Goal: Task Accomplishment & Management: Manage account settings

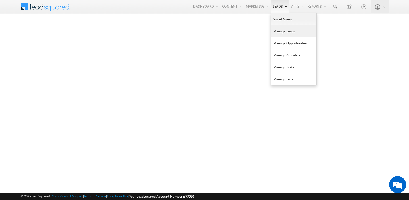
click at [278, 29] on link "Manage Leads" at bounding box center [293, 31] width 45 height 12
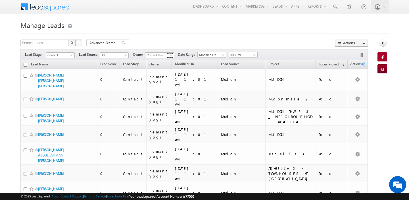
click at [172, 57] on span at bounding box center [171, 55] width 5 height 5
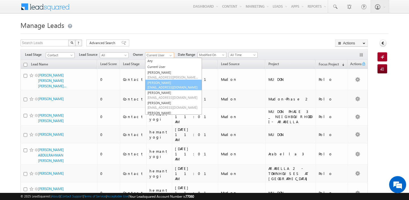
click at [162, 87] on span "[EMAIL_ADDRESS][DOMAIN_NAME]" at bounding box center [173, 87] width 51 height 4
type input "[PERSON_NAME]"
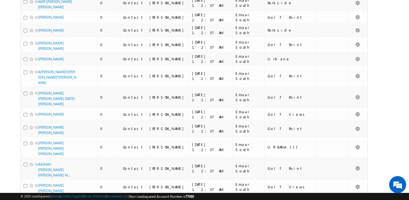
scroll to position [2980, 0]
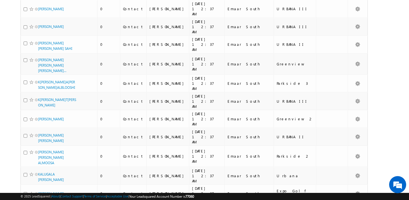
scroll to position [2944, 0]
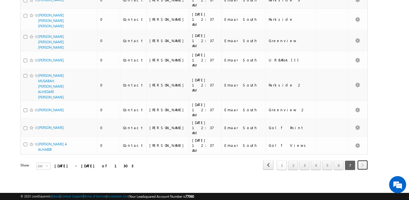
scroll to position [1506, 0]
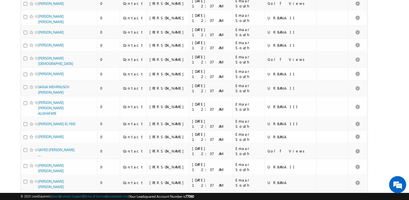
scroll to position [0, 0]
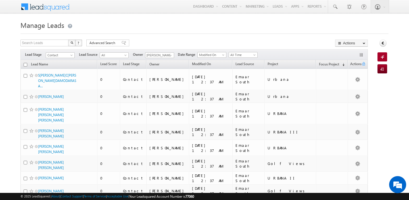
click at [24, 65] on input "checkbox" at bounding box center [26, 65] width 4 height 4
checkbox input "true"
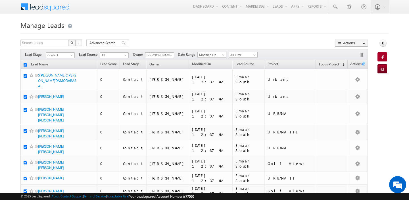
checkbox input "true"
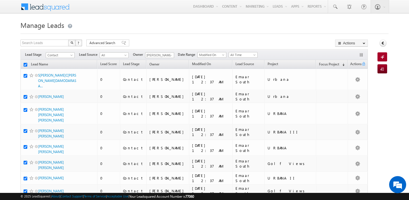
checkbox input "true"
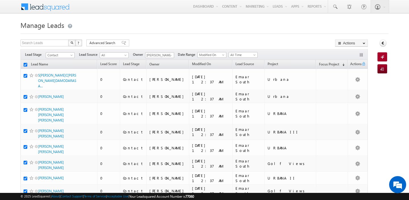
checkbox input "true"
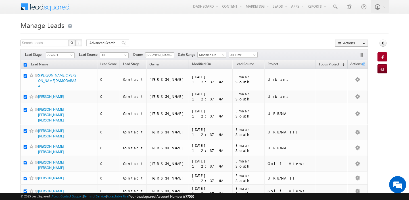
checkbox input "true"
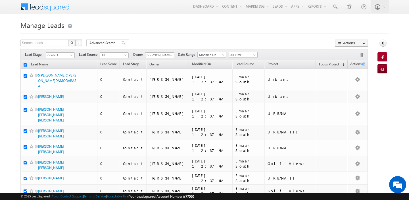
checkbox input "true"
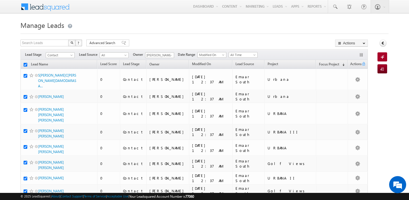
checkbox input "true"
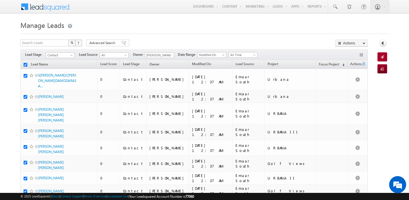
checkbox input "true"
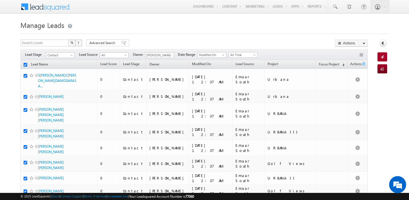
checkbox input "true"
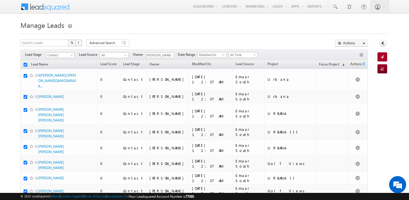
checkbox input "true"
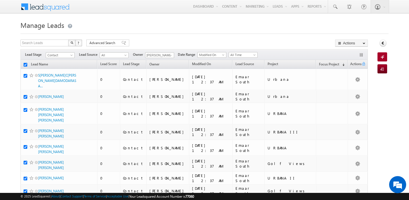
checkbox input "true"
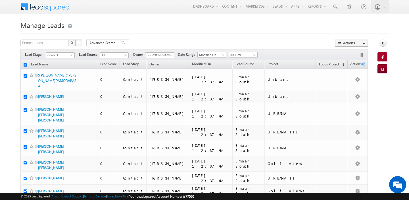
checkbox input "true"
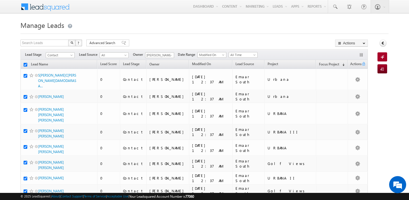
checkbox input "true"
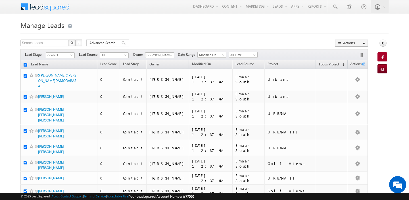
checkbox input "true"
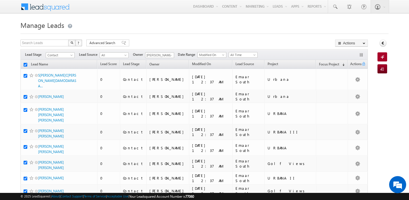
checkbox input "true"
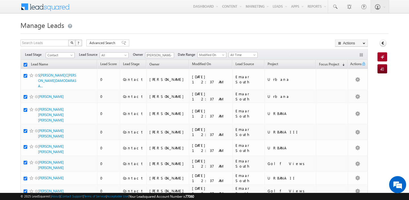
checkbox input "true"
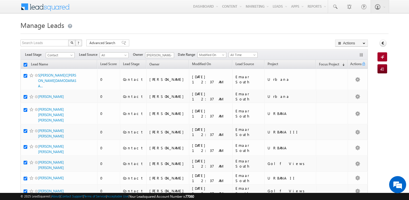
checkbox input "true"
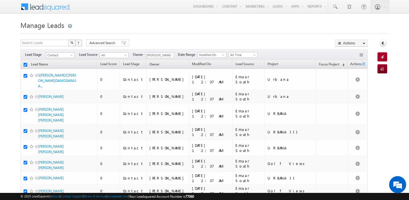
checkbox input "true"
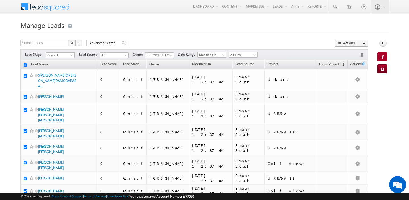
checkbox input "true"
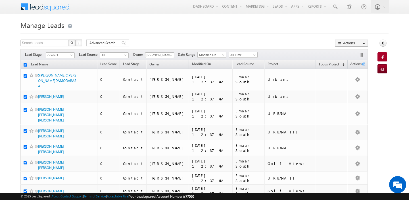
checkbox input "true"
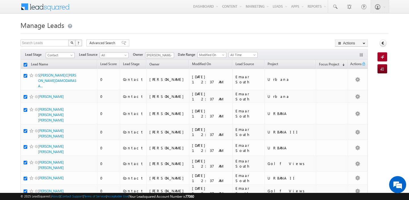
checkbox input "true"
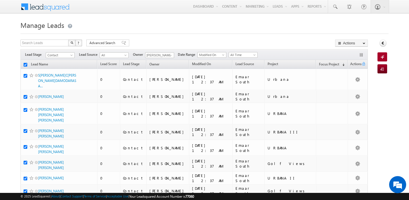
checkbox input "true"
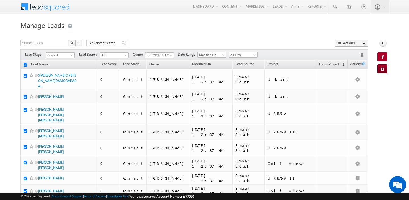
checkbox input "true"
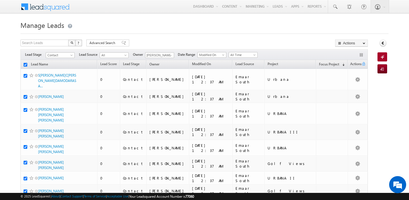
checkbox input "true"
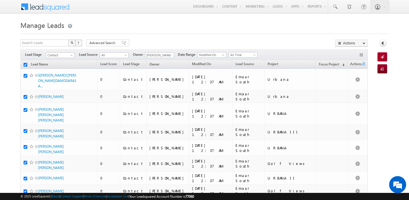
checkbox input "true"
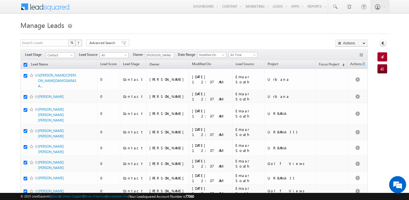
checkbox input "true"
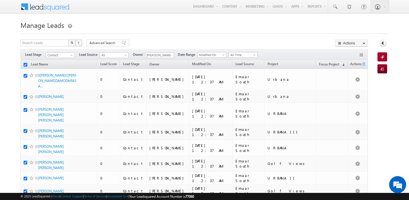
checkbox input "true"
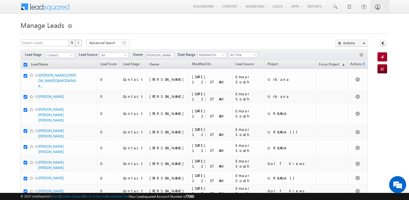
checkbox input "true"
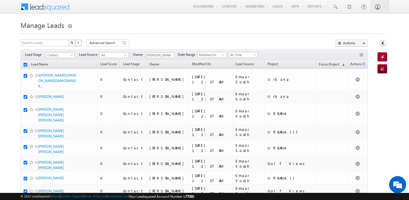
checkbox input "true"
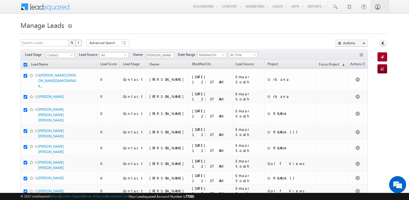
checkbox input "true"
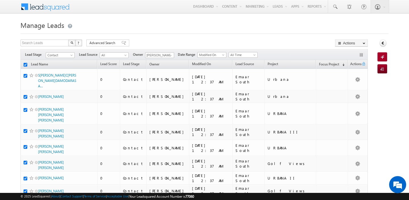
checkbox input "true"
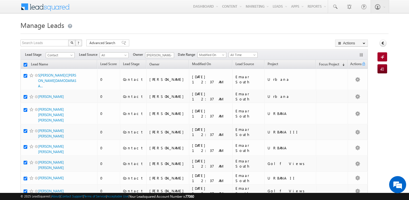
checkbox input "true"
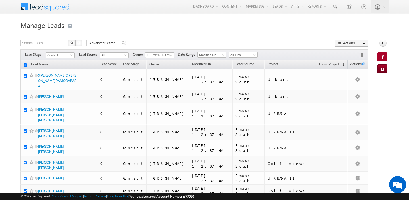
checkbox input "true"
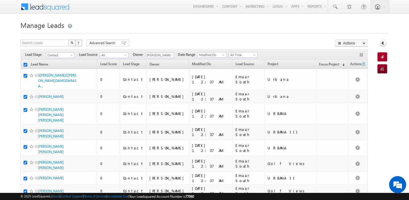
checkbox input "true"
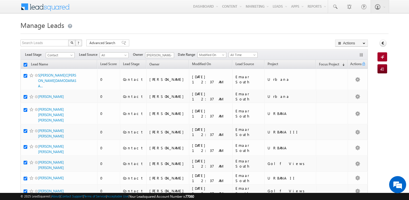
checkbox input "true"
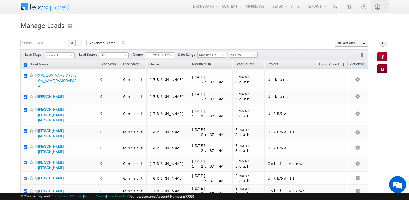
checkbox input "true"
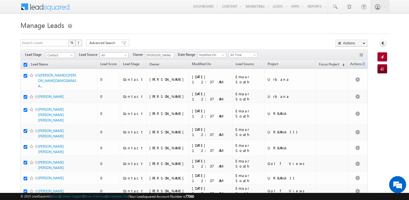
checkbox input "true"
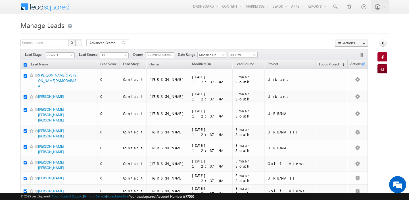
checkbox input "true"
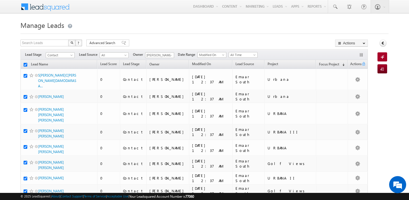
checkbox input "true"
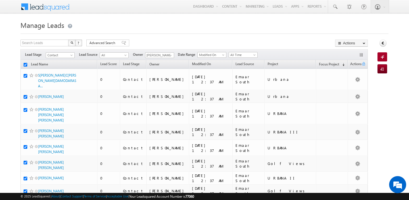
checkbox input "true"
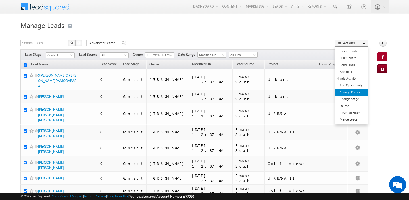
click at [349, 92] on link "Change Owner" at bounding box center [352, 92] width 32 height 7
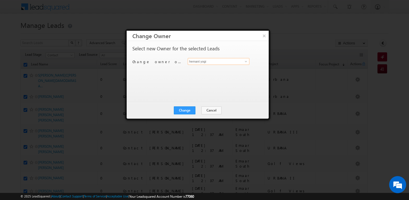
click at [213, 61] on input "hemant yogi" at bounding box center [219, 61] width 62 height 7
click at [206, 69] on link "[PERSON_NAME] [PERSON_NAME][EMAIL_ADDRESS][PERSON_NAME][DOMAIN_NAME]" at bounding box center [219, 70] width 62 height 11
click at [187, 109] on button "Change" at bounding box center [185, 110] width 22 height 8
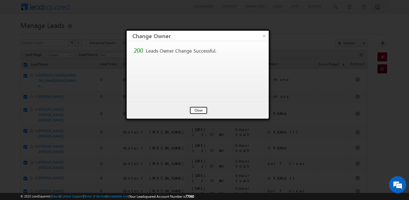
click at [204, 110] on button "Close" at bounding box center [199, 110] width 18 height 8
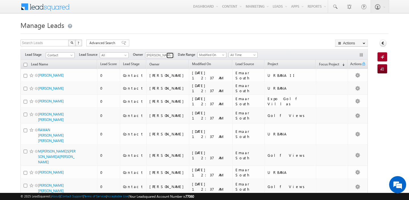
click at [169, 54] on span at bounding box center [171, 55] width 5 height 5
click at [169, 55] on span at bounding box center [171, 55] width 5 height 5
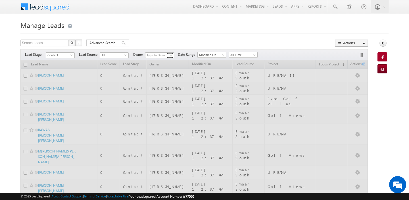
click at [171, 56] on span at bounding box center [171, 55] width 5 height 5
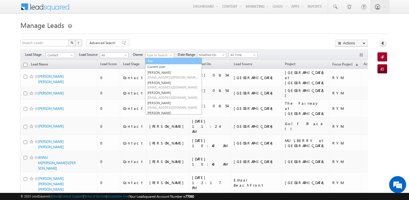
click at [159, 61] on link "Any" at bounding box center [173, 61] width 57 height 7
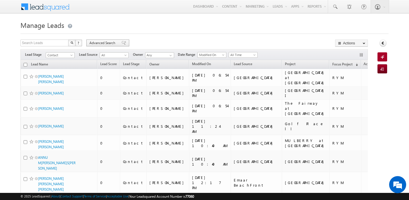
click at [108, 45] on span "Advanced Search" at bounding box center [104, 42] width 28 height 5
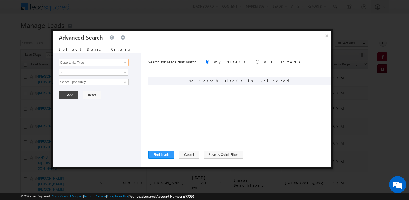
click at [103, 63] on input "Opportunity Type" at bounding box center [94, 62] width 70 height 7
click at [92, 71] on link "Focus Project" at bounding box center [94, 74] width 70 height 7
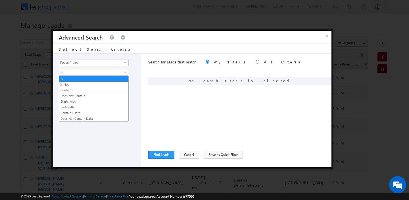
click at [92, 71] on span "Is" at bounding box center [90, 72] width 62 height 5
click at [77, 87] on li "Contains" at bounding box center [93, 90] width 69 height 6
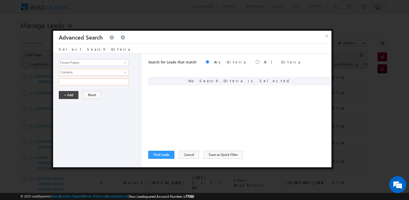
click at [79, 81] on input "text" at bounding box center [94, 81] width 70 height 7
click at [68, 96] on button "+ Add" at bounding box center [69, 95] width 20 height 8
click at [161, 153] on button "Find Leads" at bounding box center [161, 155] width 26 height 8
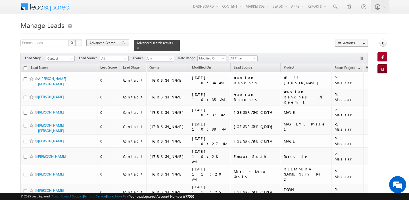
click at [104, 43] on span "Advanced Search" at bounding box center [104, 42] width 28 height 5
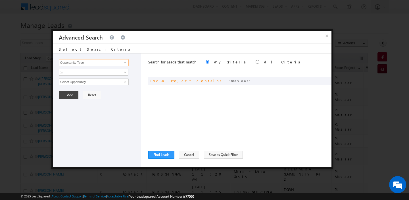
click at [94, 63] on input "Opportunity Type" at bounding box center [94, 62] width 70 height 7
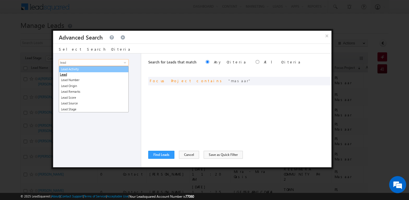
click at [96, 71] on link "Lead Activity" at bounding box center [94, 69] width 70 height 7
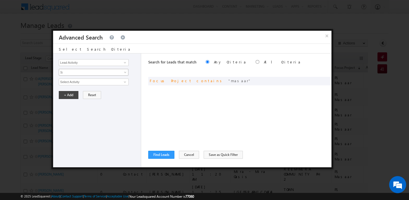
click at [87, 72] on span "Is" at bounding box center [90, 72] width 62 height 5
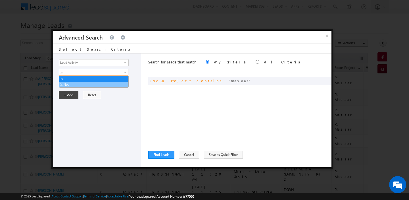
click at [84, 86] on link "Is Not" at bounding box center [93, 84] width 69 height 5
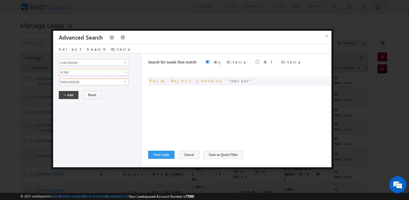
click at [85, 84] on input "Select Activity" at bounding box center [94, 81] width 70 height 7
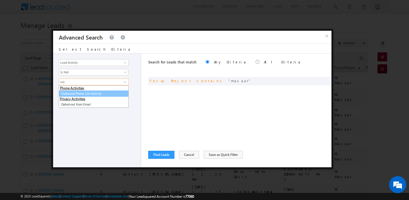
click at [90, 91] on link "Outbound Phone Call Activity" at bounding box center [94, 93] width 70 height 7
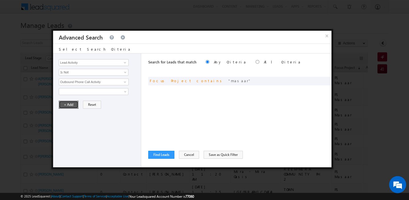
click at [70, 104] on button "+ Add" at bounding box center [69, 105] width 20 height 8
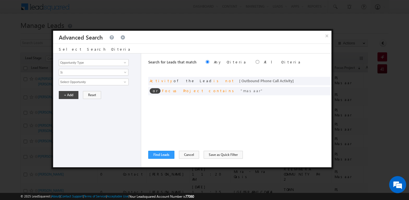
click at [264, 62] on label "All Criteria" at bounding box center [282, 61] width 37 height 5
click at [155, 154] on button "Find Leads" at bounding box center [161, 155] width 26 height 8
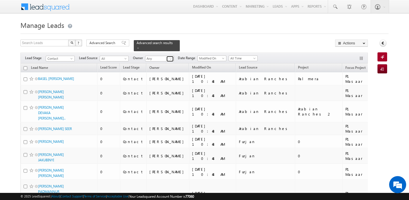
click at [170, 58] on span at bounding box center [171, 59] width 5 height 5
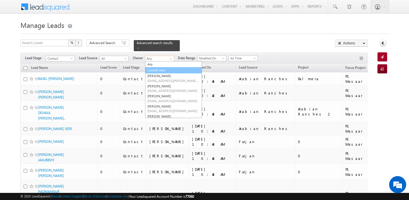
click at [165, 72] on link "Current User" at bounding box center [173, 70] width 57 height 7
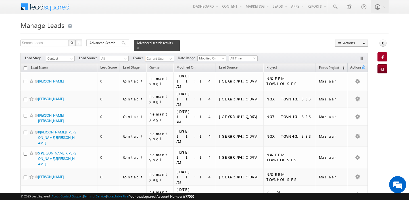
click at [25, 66] on input "checkbox" at bounding box center [26, 68] width 4 height 4
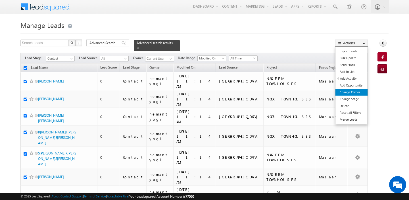
click at [356, 92] on link "Change Owner" at bounding box center [352, 92] width 32 height 7
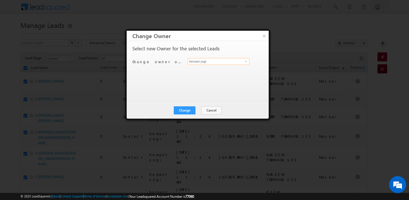
click at [199, 60] on input "hemant yogi" at bounding box center [219, 61] width 62 height 7
click at [198, 70] on span "[PERSON_NAME][EMAIL_ADDRESS][PERSON_NAME][DOMAIN_NAME]" at bounding box center [215, 72] width 51 height 4
click at [188, 111] on button "Change" at bounding box center [185, 110] width 22 height 8
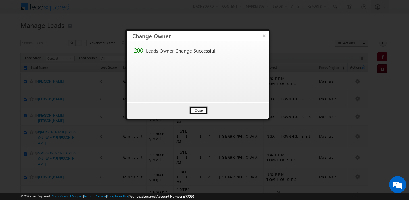
click at [196, 110] on button "Close" at bounding box center [199, 110] width 18 height 8
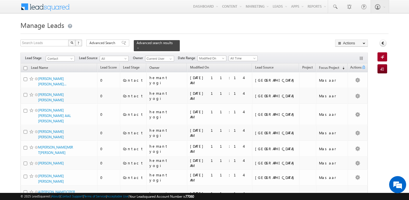
click at [26, 68] on input "checkbox" at bounding box center [26, 68] width 4 height 4
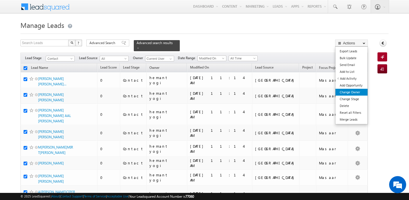
click at [359, 95] on link "Change Owner" at bounding box center [352, 92] width 32 height 7
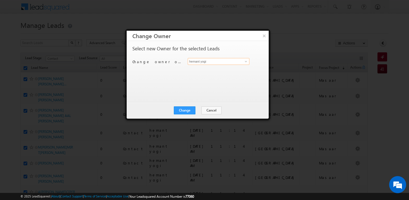
click at [222, 63] on input "hemant yogi" at bounding box center [219, 61] width 62 height 7
click at [207, 69] on link "[PERSON_NAME] [PERSON_NAME][EMAIL_ADDRESS][PERSON_NAME][DOMAIN_NAME]" at bounding box center [219, 70] width 62 height 11
click at [182, 113] on button "Change" at bounding box center [185, 110] width 22 height 8
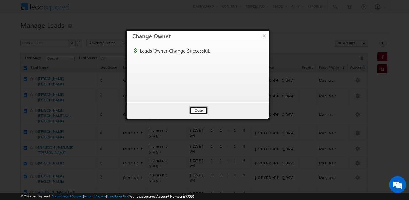
click at [198, 110] on button "Close" at bounding box center [199, 110] width 18 height 8
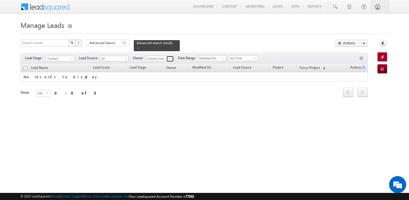
click at [169, 59] on span at bounding box center [171, 59] width 5 height 5
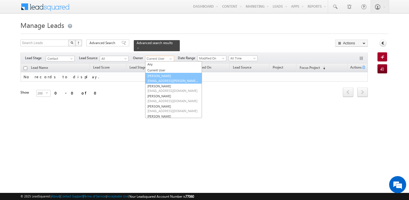
click at [165, 76] on link "[PERSON_NAME] [EMAIL_ADDRESS][PERSON_NAME][DOMAIN_NAME]" at bounding box center [173, 78] width 57 height 11
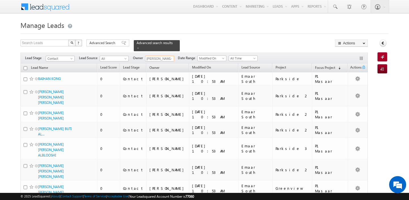
click at [26, 69] on input "checkbox" at bounding box center [26, 68] width 4 height 4
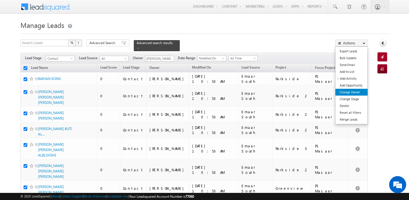
click at [357, 93] on link "Change Owner" at bounding box center [352, 92] width 32 height 7
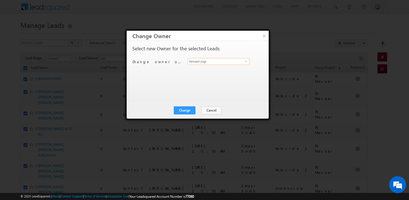
click at [222, 63] on input "hemant yogi" at bounding box center [219, 61] width 62 height 7
click at [213, 68] on link "[PERSON_NAME] [PERSON_NAME][EMAIL_ADDRESS][PERSON_NAME][DOMAIN_NAME]" at bounding box center [219, 70] width 62 height 11
click at [186, 108] on button "Change" at bounding box center [185, 110] width 22 height 8
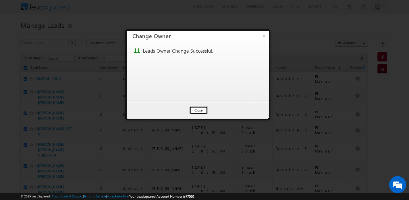
click at [198, 112] on button "Close" at bounding box center [199, 110] width 18 height 8
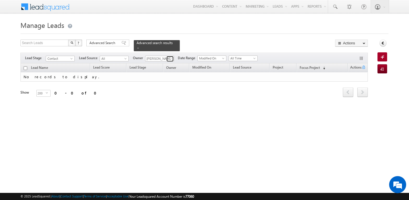
click at [170, 58] on span at bounding box center [171, 59] width 5 height 5
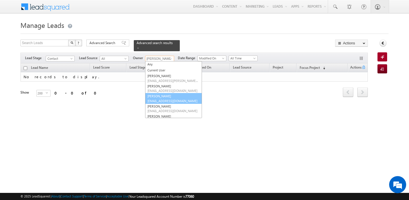
click at [163, 100] on span "[EMAIL_ADDRESS][DOMAIN_NAME]" at bounding box center [173, 101] width 51 height 4
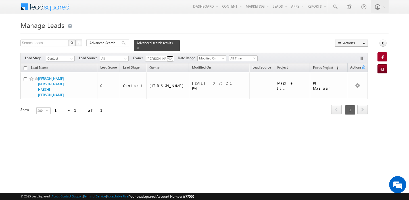
click at [170, 57] on span at bounding box center [171, 59] width 5 height 5
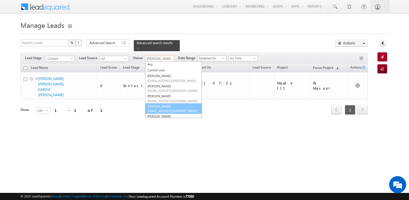
click at [168, 105] on link "[PERSON_NAME] [PERSON_NAME][EMAIL_ADDRESS][DOMAIN_NAME]" at bounding box center [173, 108] width 57 height 11
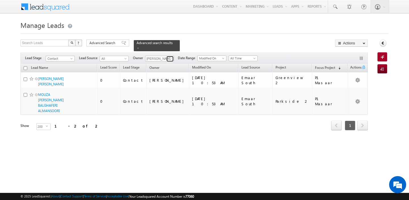
click at [172, 58] on span at bounding box center [171, 59] width 5 height 5
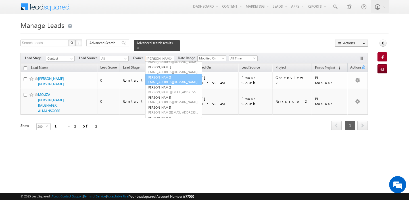
scroll to position [31, 0]
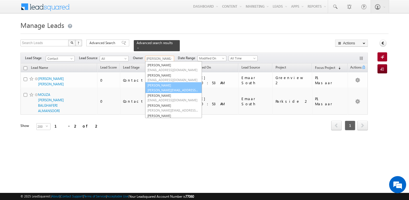
click at [168, 88] on span "[PERSON_NAME][EMAIL_ADDRESS][DOMAIN_NAME]" at bounding box center [173, 90] width 51 height 4
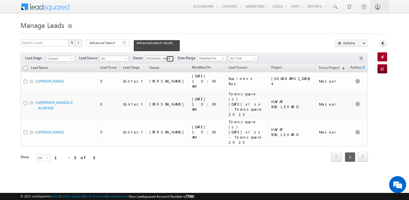
click at [170, 56] on link at bounding box center [170, 59] width 7 height 6
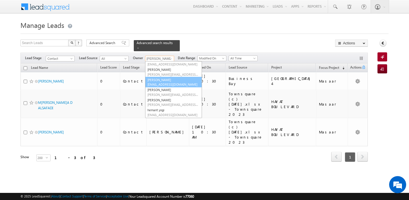
scroll to position [50, 0]
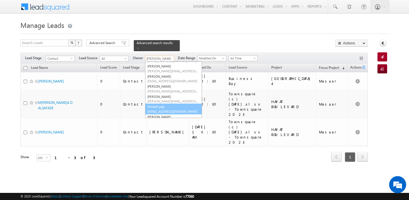
click at [163, 110] on span "[EMAIL_ADDRESS][DOMAIN_NAME]" at bounding box center [173, 111] width 51 height 4
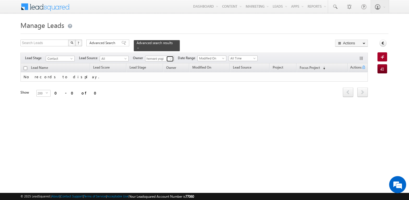
click at [167, 59] on link at bounding box center [170, 59] width 7 height 6
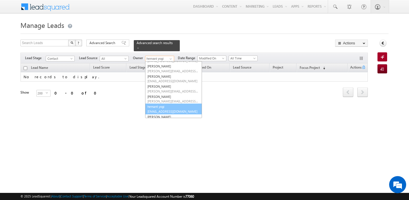
scroll to position [76, 0]
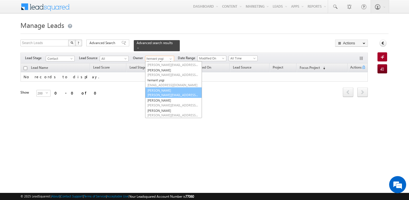
click at [165, 94] on span "[PERSON_NAME][EMAIL_ADDRESS][DOMAIN_NAME]" at bounding box center [173, 95] width 51 height 4
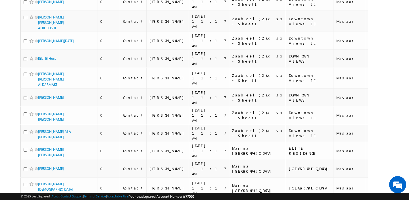
scroll to position [0, 0]
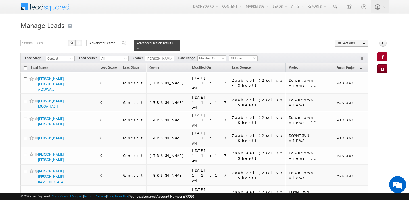
click at [25, 67] on input "checkbox" at bounding box center [26, 68] width 4 height 4
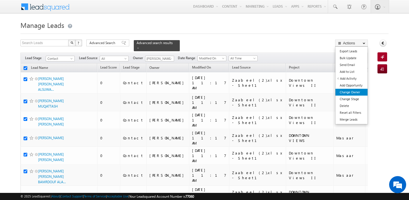
click at [358, 91] on link "Change Owner" at bounding box center [352, 92] width 32 height 7
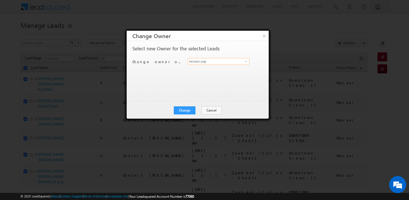
click at [220, 62] on input "hemant yogi" at bounding box center [219, 61] width 62 height 7
click at [231, 68] on link "[PERSON_NAME] [PERSON_NAME][EMAIL_ADDRESS][DOMAIN_NAME]" at bounding box center [219, 70] width 62 height 11
click at [184, 108] on button "Change" at bounding box center [185, 110] width 22 height 8
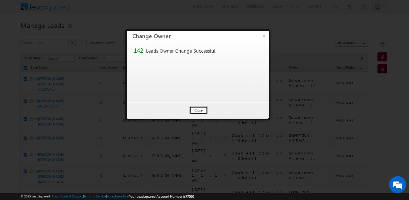
click at [201, 109] on button "Close" at bounding box center [199, 110] width 18 height 8
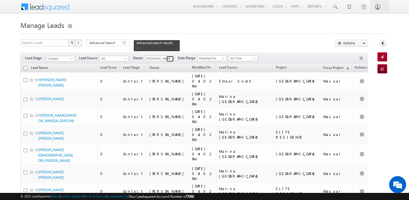
click at [169, 58] on span at bounding box center [171, 59] width 5 height 5
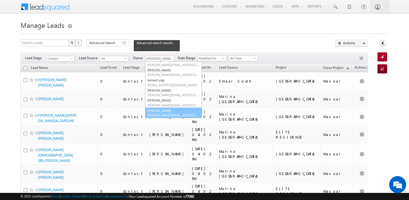
scroll to position [77, 0]
click at [161, 114] on span "[PERSON_NAME][EMAIL_ADDRESS][DOMAIN_NAME]" at bounding box center [173, 115] width 51 height 4
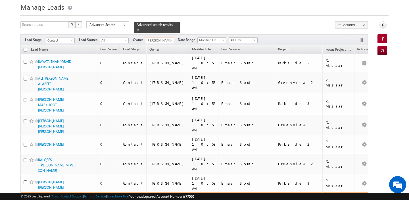
scroll to position [0, 0]
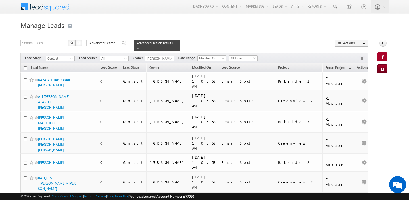
click at [27, 69] on input "checkbox" at bounding box center [26, 68] width 4 height 4
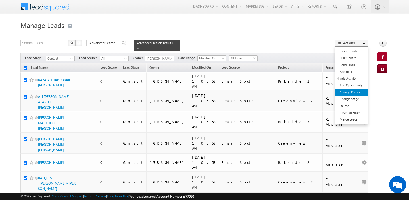
click at [354, 95] on link "Change Owner" at bounding box center [352, 92] width 32 height 7
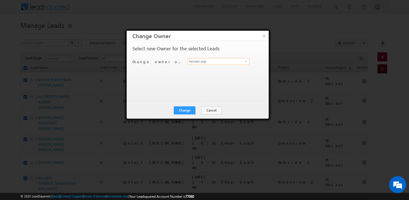
click at [229, 64] on input "hemant yogi" at bounding box center [219, 61] width 62 height 7
click at [210, 73] on span "[PERSON_NAME][EMAIL_ADDRESS][PERSON_NAME][DOMAIN_NAME]" at bounding box center [215, 72] width 51 height 4
click at [184, 112] on button "Change" at bounding box center [185, 110] width 22 height 8
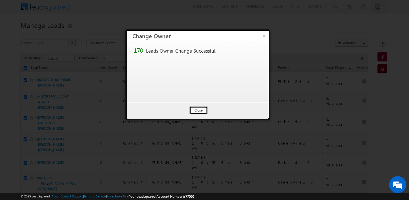
click at [194, 111] on button "Close" at bounding box center [199, 110] width 18 height 8
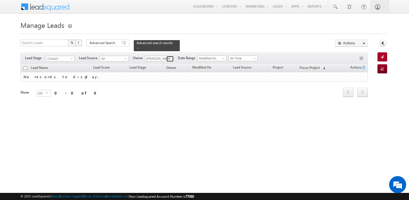
click at [168, 60] on link at bounding box center [170, 59] width 7 height 6
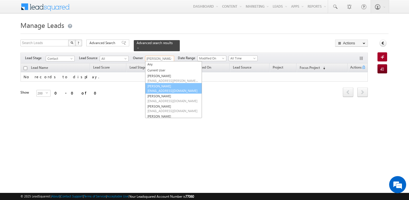
click at [171, 89] on span "[EMAIL_ADDRESS][DOMAIN_NAME]" at bounding box center [173, 90] width 51 height 4
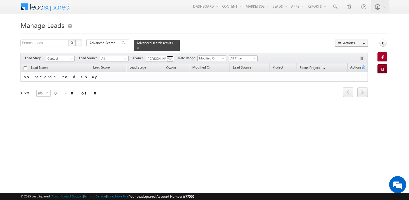
click at [171, 57] on span at bounding box center [171, 59] width 5 height 5
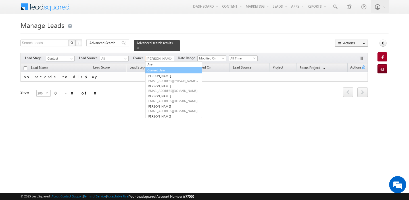
click at [158, 70] on link "Current User" at bounding box center [173, 70] width 57 height 7
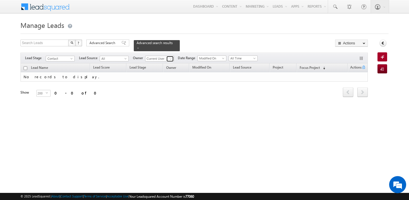
click at [169, 58] on span at bounding box center [171, 59] width 5 height 5
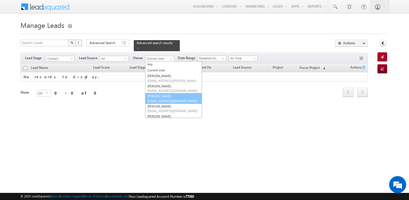
click at [167, 94] on link "[PERSON_NAME] [PERSON_NAME][EMAIL_ADDRESS][DOMAIN_NAME]" at bounding box center [173, 98] width 57 height 11
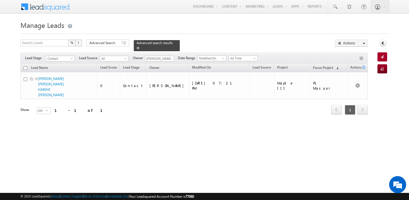
click at [137, 47] on span at bounding box center [138, 48] width 3 height 3
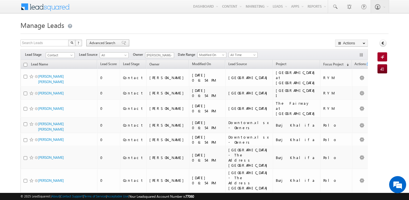
click at [102, 44] on span "Advanced Search" at bounding box center [104, 42] width 28 height 5
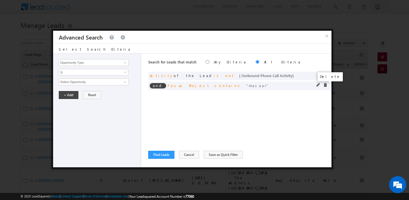
click at [325, 86] on span at bounding box center [325, 85] width 4 height 4
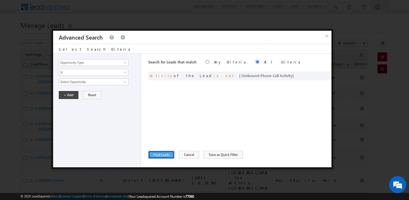
click at [158, 154] on button "Find Leads" at bounding box center [161, 155] width 26 height 8
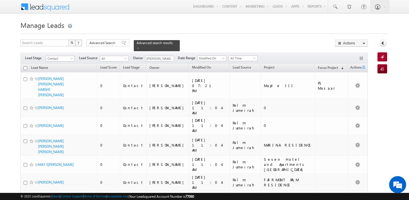
click at [25, 66] on th "Lead Name" at bounding box center [58, 67] width 77 height 9
click at [24, 67] on input "checkbox" at bounding box center [26, 68] width 4 height 4
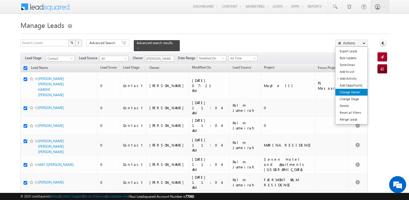
click at [355, 91] on link "Change Owner" at bounding box center [352, 92] width 32 height 7
click at [355, 94] on link "Change Owner" at bounding box center [352, 92] width 32 height 7
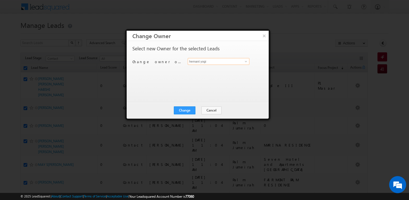
click at [232, 61] on input "hemant yogi" at bounding box center [219, 61] width 62 height 7
click at [223, 70] on span "[EMAIL_ADDRESS][DOMAIN_NAME]" at bounding box center [215, 72] width 51 height 4
click at [186, 110] on button "Change" at bounding box center [185, 110] width 22 height 8
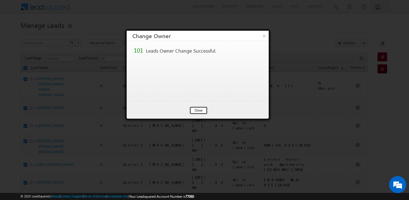
click at [197, 109] on button "Close" at bounding box center [199, 110] width 18 height 8
